Goal: Check status: Check status

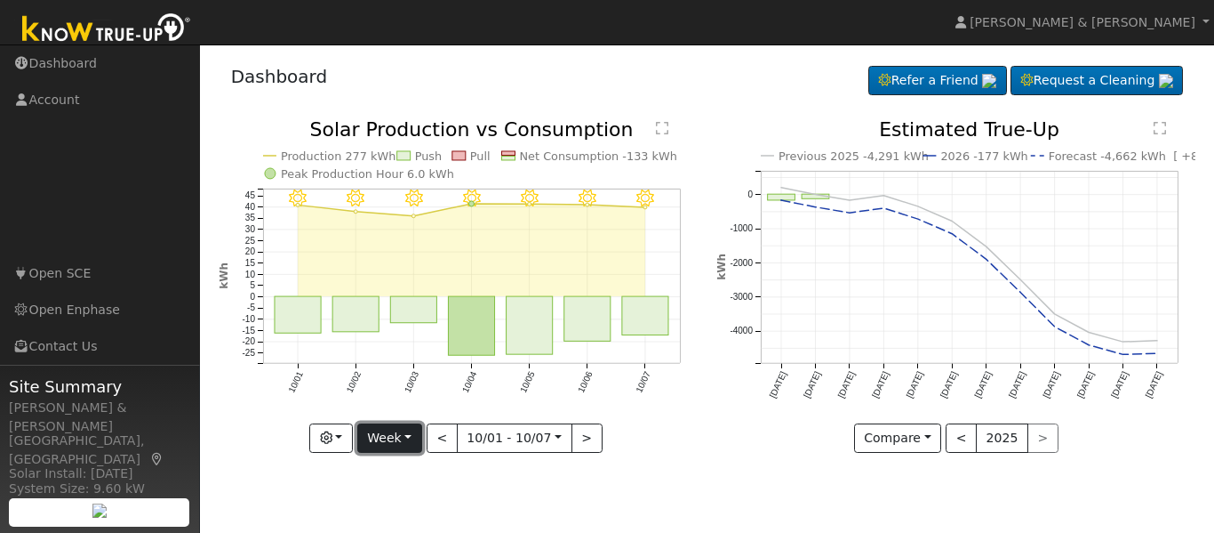
click at [388, 427] on button "Week" at bounding box center [389, 438] width 65 height 30
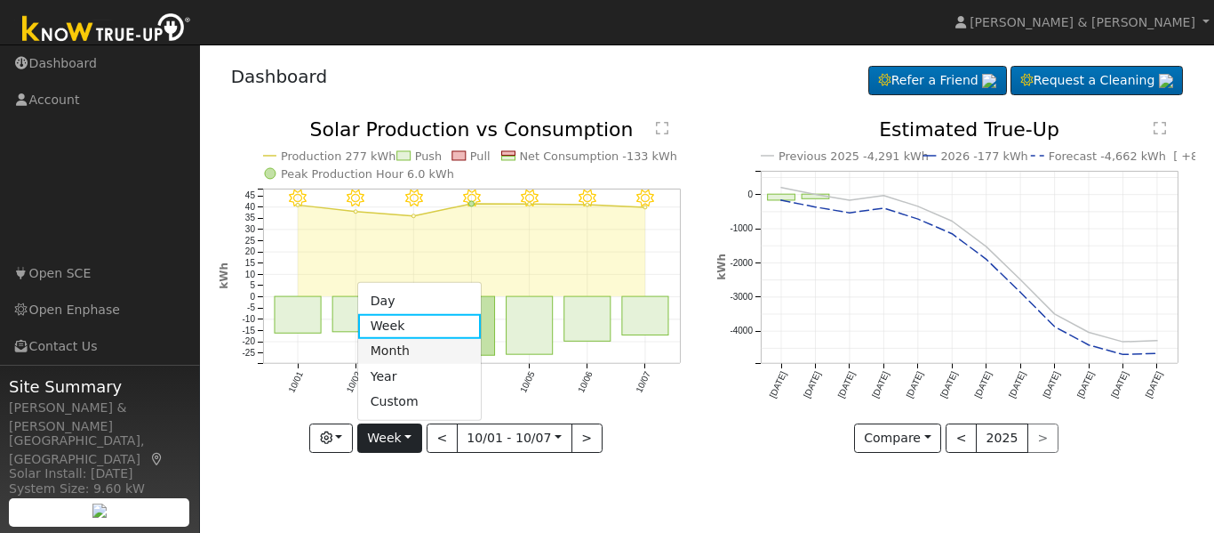
click at [397, 344] on link "Month" at bounding box center [420, 351] width 124 height 25
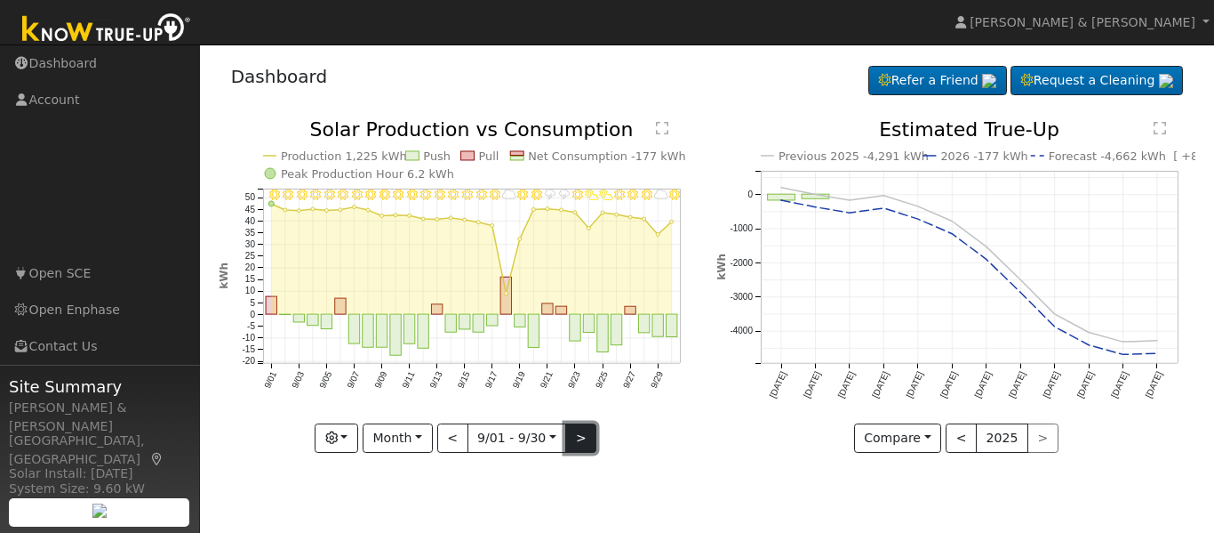
click at [583, 431] on button ">" at bounding box center [580, 438] width 31 height 30
type input "[DATE]"
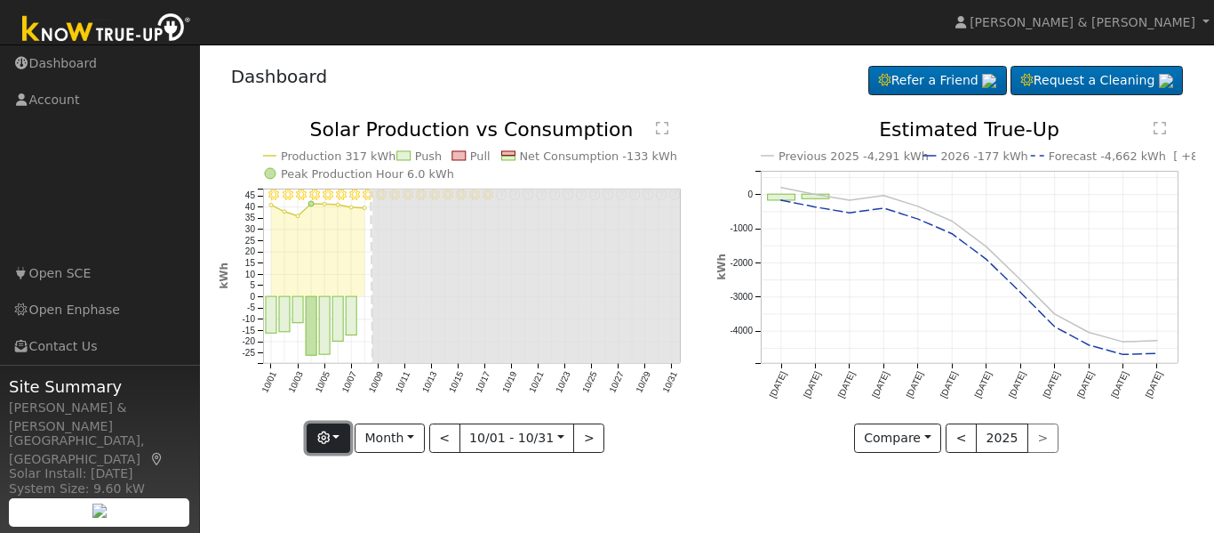
click at [341, 438] on button "button" at bounding box center [329, 438] width 44 height 30
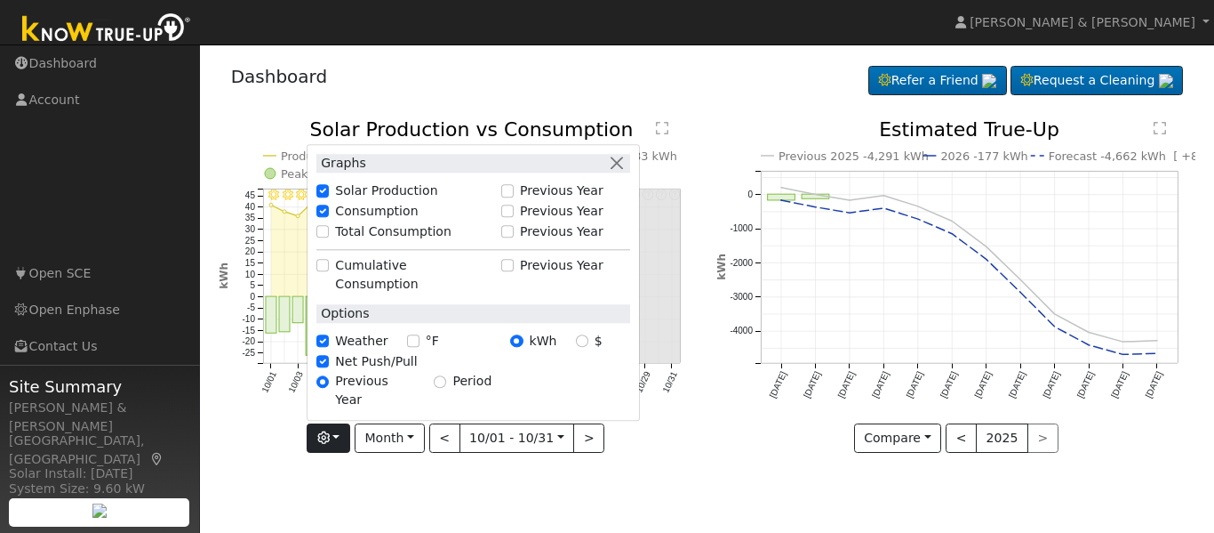
click at [389, 241] on label "Total Consumption" at bounding box center [393, 231] width 116 height 19
click at [329, 237] on input "Total Consumption" at bounding box center [323, 231] width 12 height 12
checkbox input "true"
click at [621, 172] on button "button" at bounding box center [616, 163] width 19 height 19
